Goal: Task Accomplishment & Management: Use online tool/utility

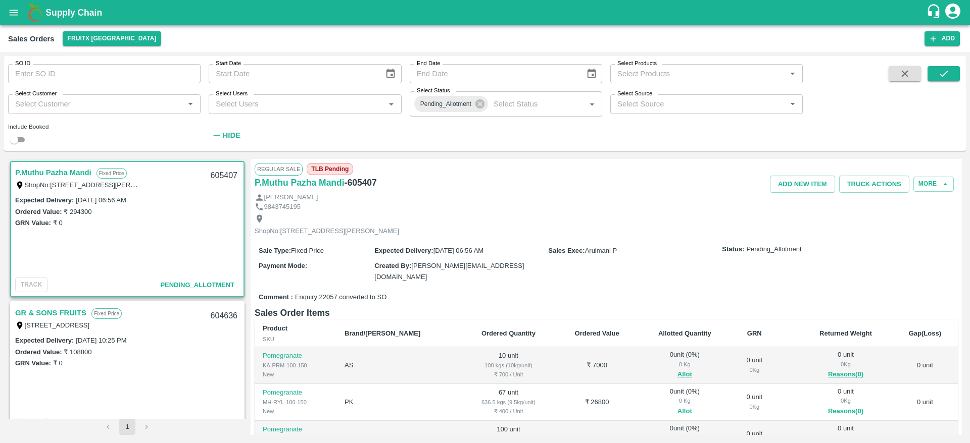
click at [670, 375] on span "Allot" at bounding box center [684, 375] width 77 height 12
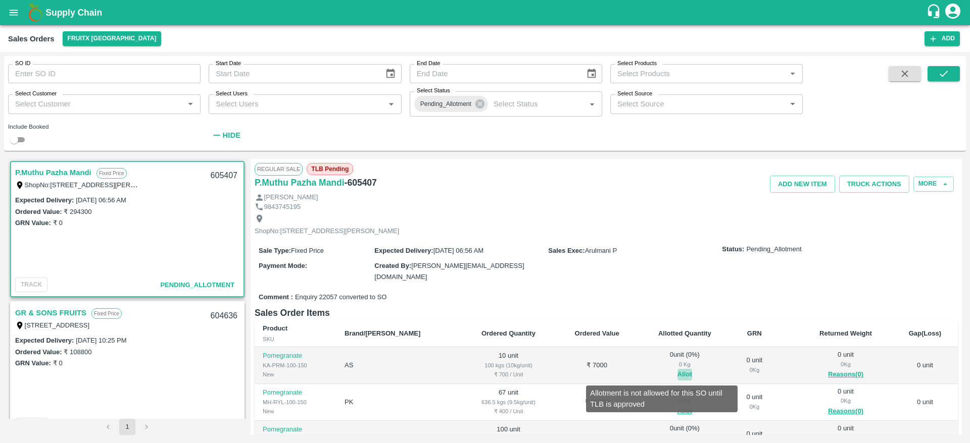
click at [677, 375] on button "Allot" at bounding box center [684, 375] width 15 height 12
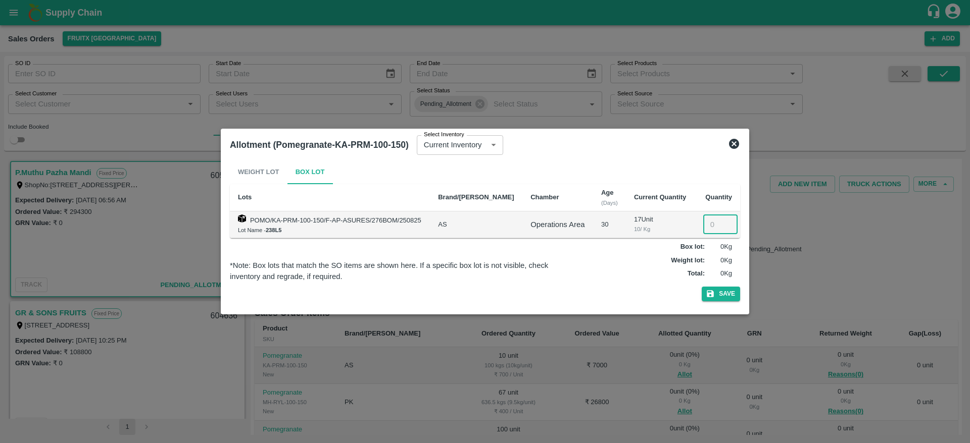
click at [708, 228] on input "number" at bounding box center [720, 224] width 34 height 19
type input "10"
click at [723, 293] on button "Save" at bounding box center [721, 294] width 38 height 15
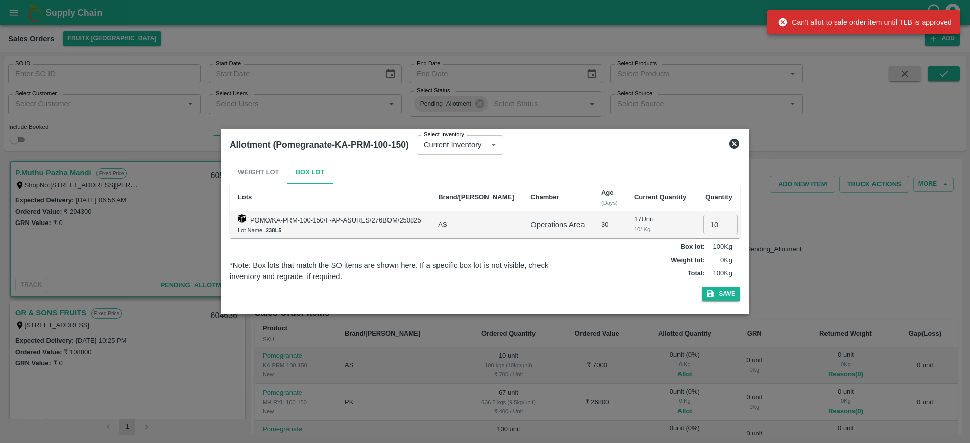
click at [738, 143] on icon at bounding box center [734, 144] width 10 height 10
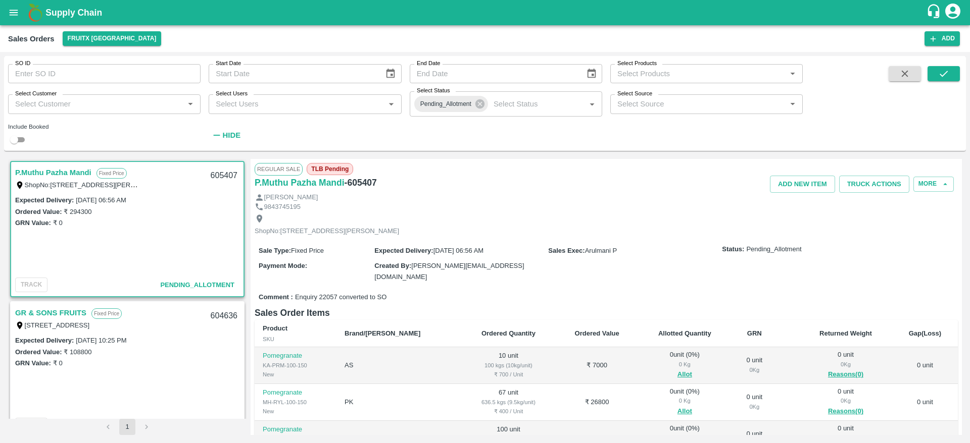
click at [74, 6] on h1 "Supply Chain" at bounding box center [485, 13] width 880 height 14
